Goal: Find specific page/section: Find specific page/section

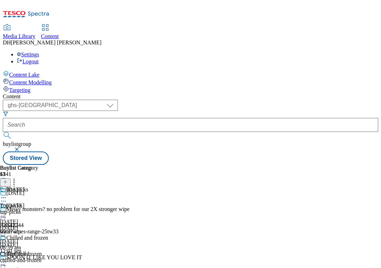
select select "ghs-uk"
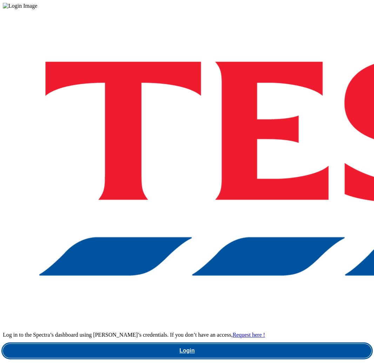
click at [251, 343] on link "Login" at bounding box center [187, 350] width 368 height 14
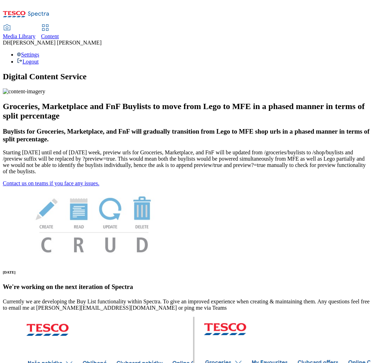
click at [35, 33] on span "Media Library" at bounding box center [19, 36] width 33 height 6
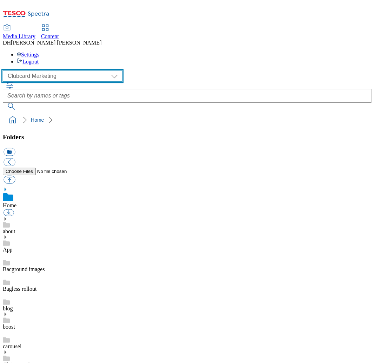
click at [55, 70] on select "Clubcard Marketing Demo Dotcom [GEOGRAPHIC_DATA] Emails GHS Marketing UK GHS Pr…" at bounding box center [62, 75] width 119 height 11
select select "flare-ghs-mktg"
click at [5, 70] on select "Clubcard Marketing Demo Dotcom UK Emails GHS Marketing UK GHS Product UK GHS RO…" at bounding box center [62, 75] width 119 height 11
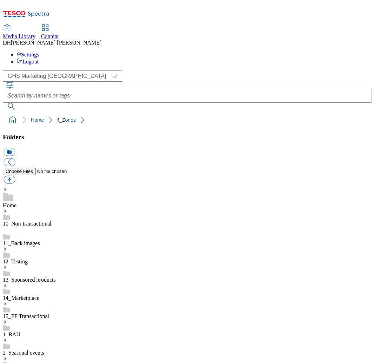
click at [6, 320] on use at bounding box center [6, 322] width 2 height 4
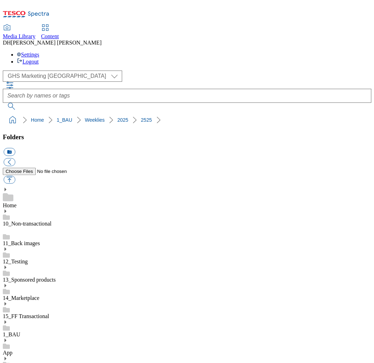
scroll to position [505, 0]
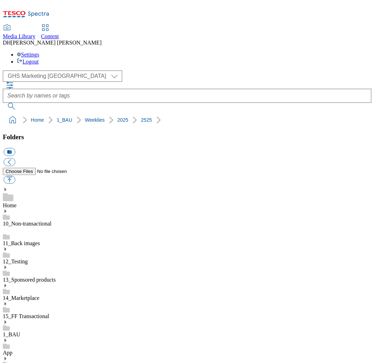
scroll to position [666, 0]
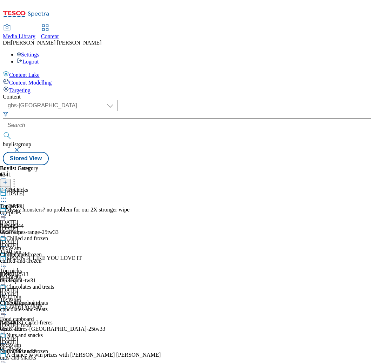
select select "ghs-uk"
